Goal: Navigation & Orientation: Find specific page/section

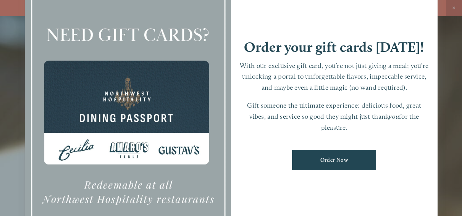
scroll to position [16, 0]
click at [358, 24] on div "Order your gift cards today! With our exclusive gift card, you’re not just givi…" at bounding box center [334, 108] width 207 height 289
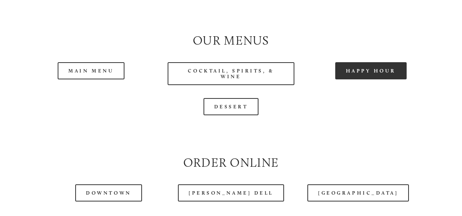
scroll to position [691, 0]
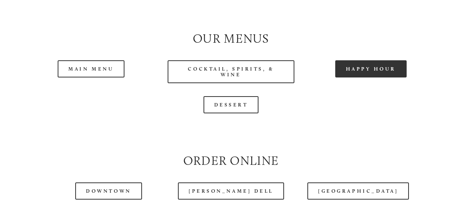
click at [377, 77] on link "Happy Hour" at bounding box center [371, 68] width 72 height 17
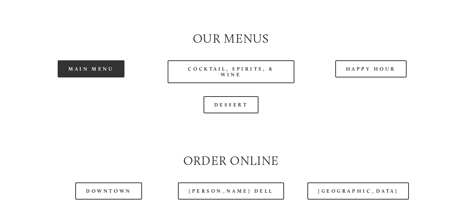
click at [85, 77] on link "Main Menu" at bounding box center [91, 68] width 67 height 17
